Goal: Information Seeking & Learning: Learn about a topic

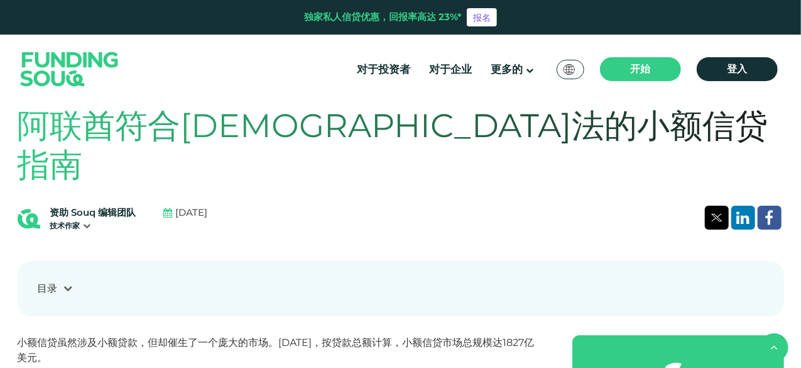
scroll to position [304, 0]
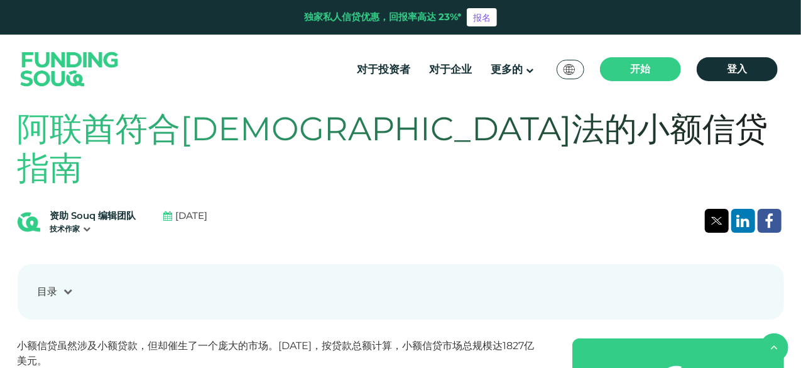
click at [45, 285] on font "目录" at bounding box center [48, 291] width 20 height 12
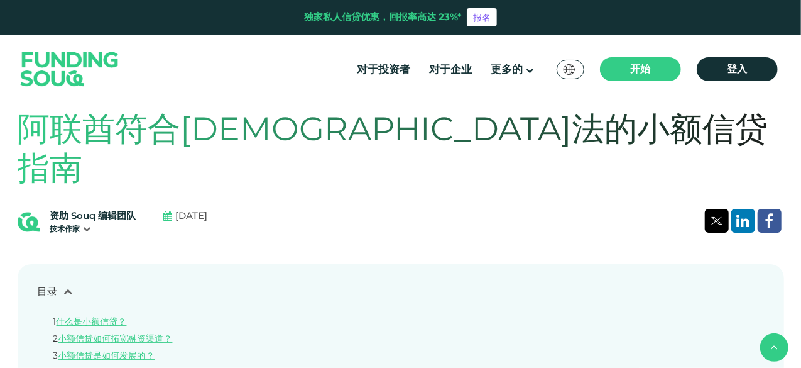
click at [69, 264] on div "目录 1 什么是小额信贷？ 2 小额信贷如何拓宽融资渠道？ 3 小额信贷是如何发展的？ 4 小额信贷的条件是否更苛刻？ 5 符合伊斯兰教法的微型金融是什么样的…" at bounding box center [401, 360] width 767 height 193
click at [64, 287] on icon at bounding box center [68, 291] width 9 height 9
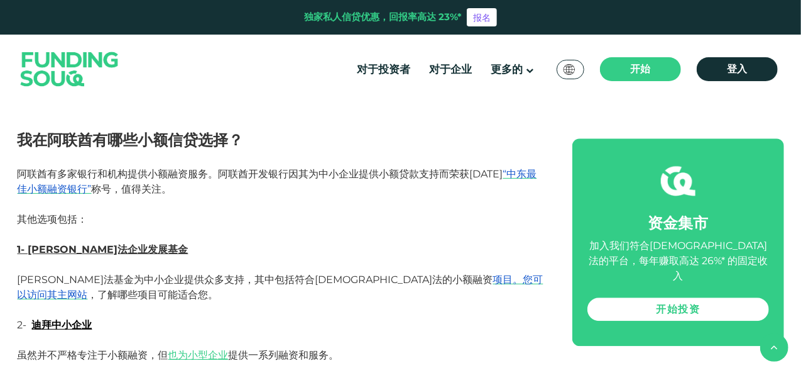
scroll to position [1562, 0]
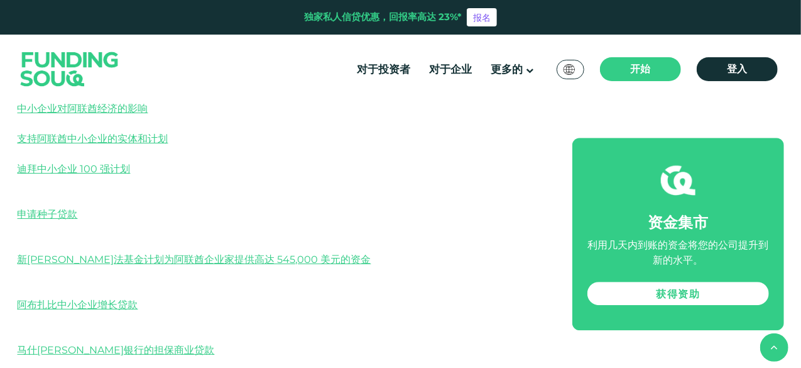
scroll to position [1736, 0]
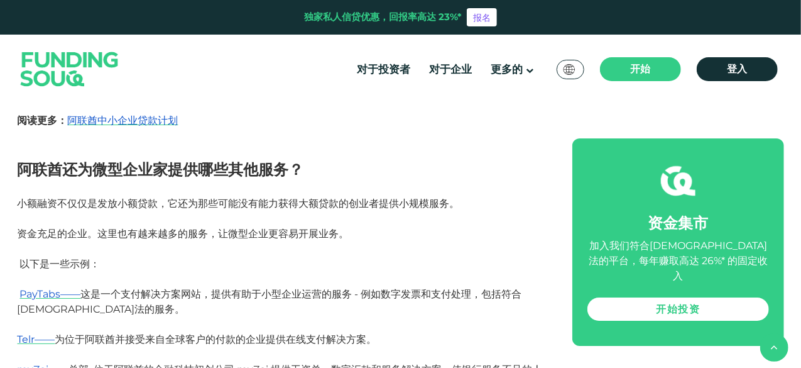
scroll to position [2029, 0]
drag, startPoint x: 0, startPoint y: 0, endPoint x: 235, endPoint y: 217, distance: 320.2
click at [235, 287] on p "PayTabs—— 这是一个支付解决方案网站，提供有助于小型企业运营的服务 - 例如数字发票和支付处理，包括符合伊斯兰教法的服务。" at bounding box center [281, 302] width 527 height 30
click at [230, 288] on font "这是一个支付解决方案网站，提供有助于小型企业运营的服务 - 例如数字发票和支付处理，包括符合伊斯兰教法的服务。" at bounding box center [270, 301] width 505 height 27
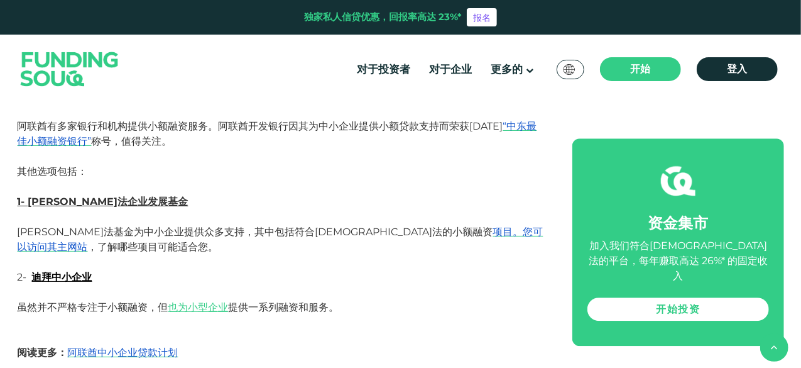
scroll to position [1606, 0]
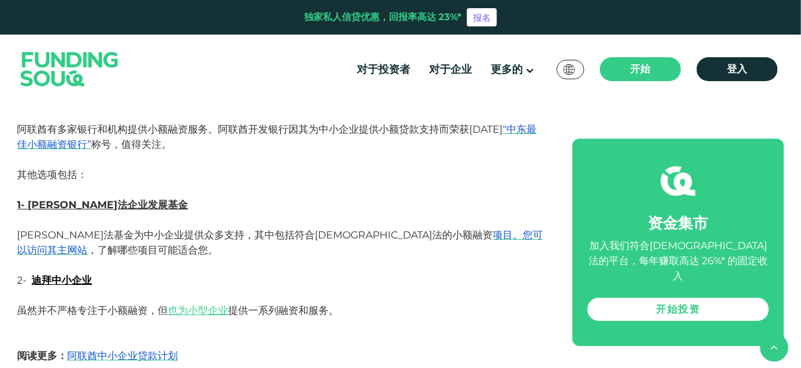
click at [95, 199] on font "1- 哈利法企业发展基金" at bounding box center [103, 205] width 171 height 12
click at [429, 229] on font "项目。您可以访问其" at bounding box center [281, 242] width 526 height 27
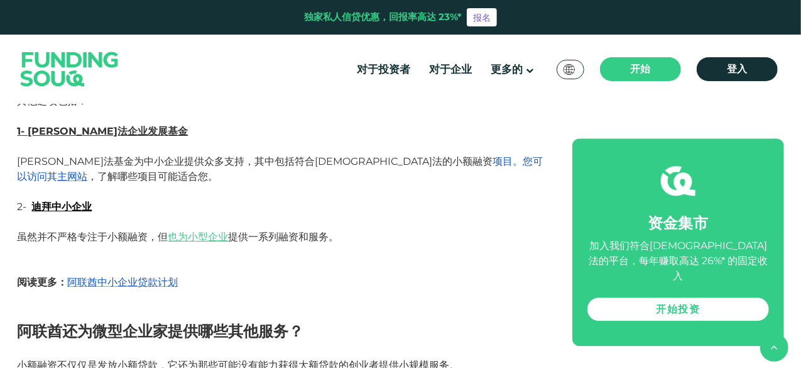
scroll to position [1679, 0]
click at [155, 277] on font "阿联酋中小企业贷款计划" at bounding box center [123, 283] width 111 height 12
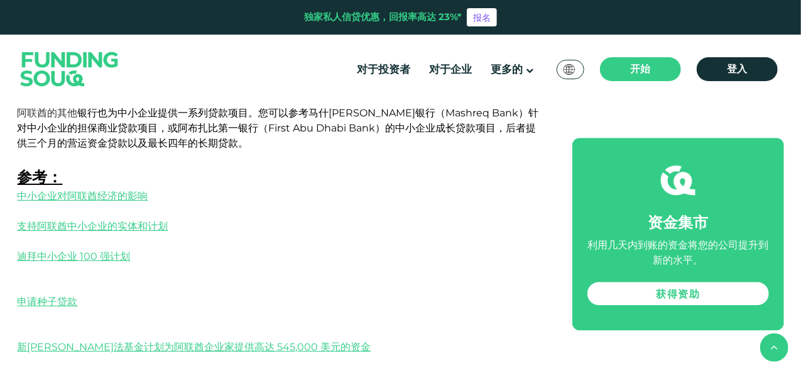
scroll to position [1608, 0]
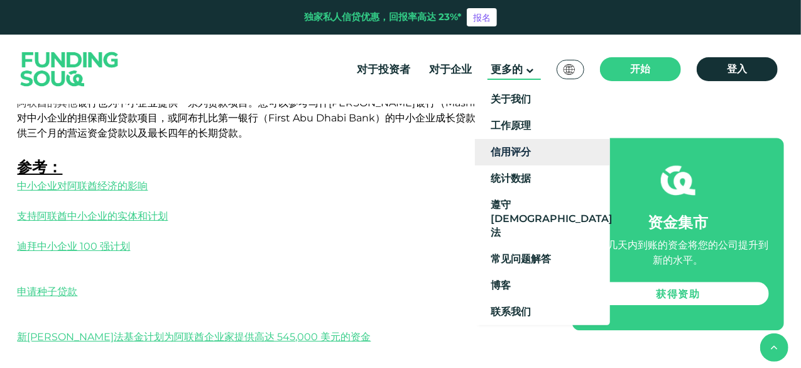
click at [525, 156] on font "信用评分" at bounding box center [511, 152] width 40 height 12
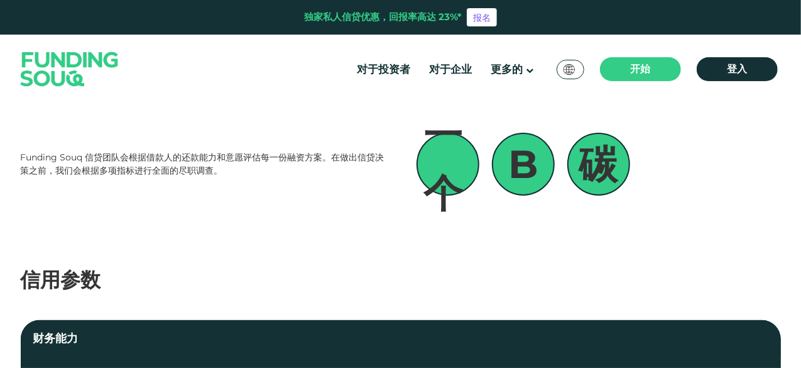
scroll to position [77, 0]
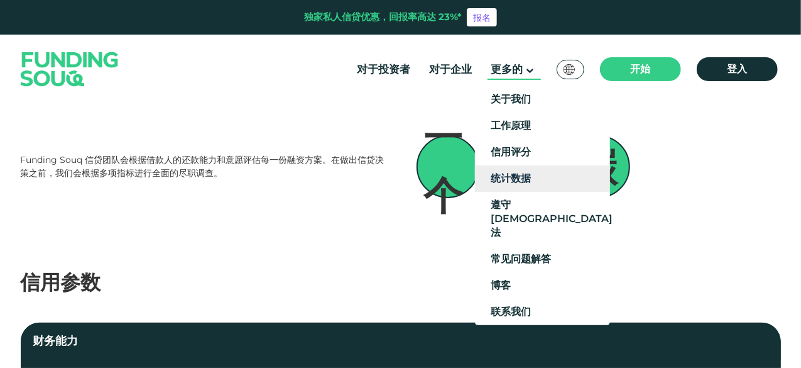
click at [530, 172] on font "统计数据" at bounding box center [511, 178] width 40 height 12
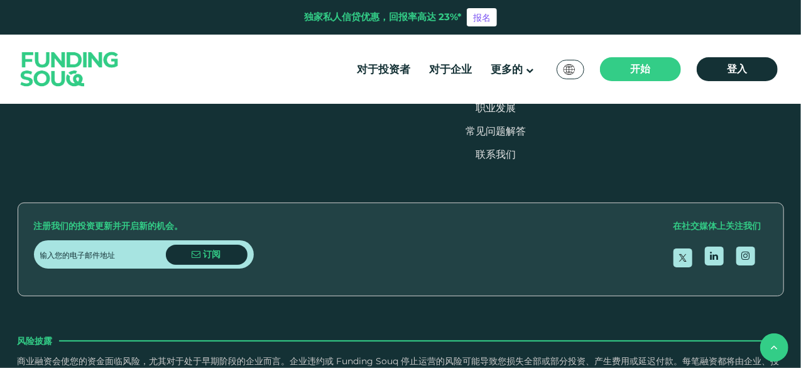
scroll to position [1140, 0]
